Goal: Task Accomplishment & Management: Manage account settings

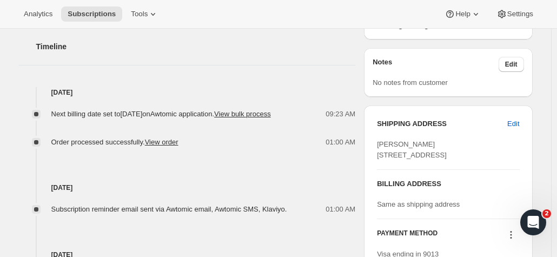
scroll to position [369, 0]
click at [214, 117] on button "View bulk process" at bounding box center [242, 113] width 57 height 8
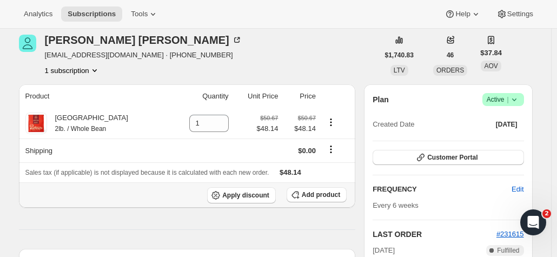
scroll to position [43, 0]
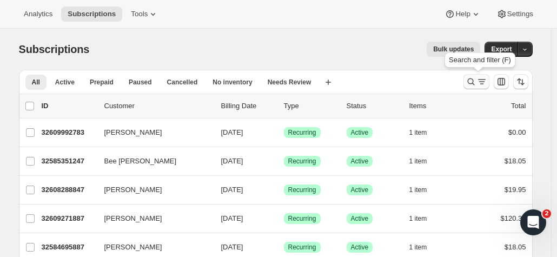
click at [473, 85] on icon "Search and filter results" at bounding box center [471, 81] width 11 height 11
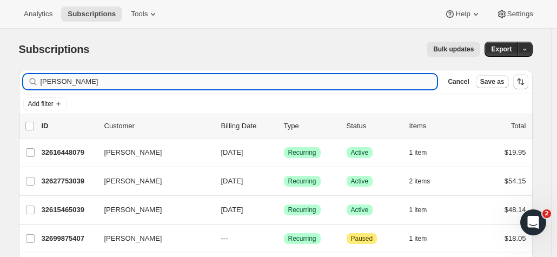
click at [65, 85] on input "melanie" at bounding box center [239, 81] width 397 height 15
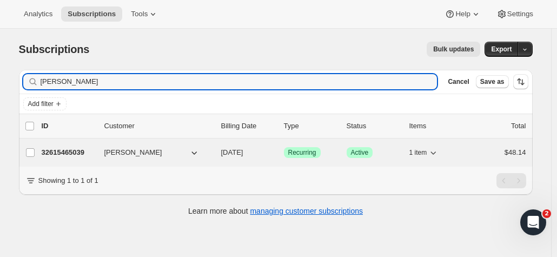
type input "caron"
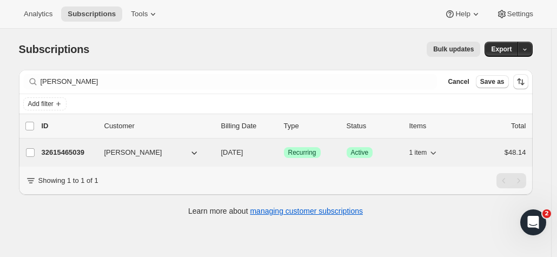
click at [101, 148] on div "32615465039 Melanie Caron 10/20/2025 Success Recurring Success Active 1 item $4…" at bounding box center [284, 152] width 485 height 15
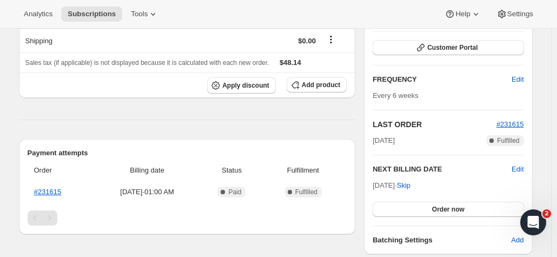
scroll to position [134, 0]
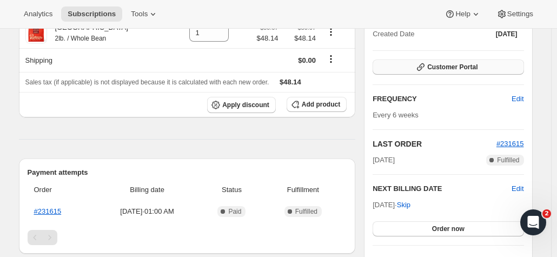
click at [449, 68] on span "Customer Portal" at bounding box center [452, 67] width 50 height 9
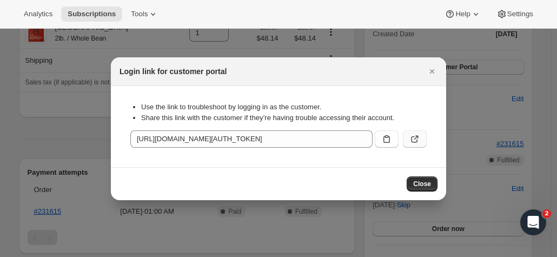
click at [415, 137] on icon ":rek:" at bounding box center [414, 139] width 11 height 11
click at [435, 71] on icon "Close" at bounding box center [432, 71] width 11 height 11
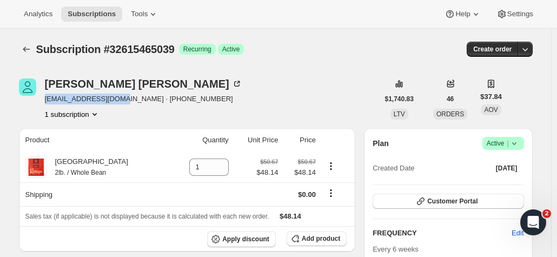
drag, startPoint x: 49, startPoint y: 101, endPoint x: 124, endPoint y: 102, distance: 75.7
click at [124, 102] on span "mcaron1964@gmail.com · +18459266753" at bounding box center [143, 99] width 197 height 11
copy span "mcaron1964@gmail.com"
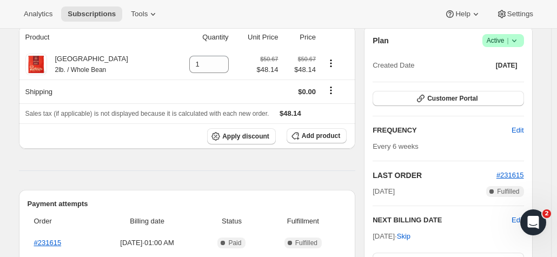
scroll to position [102, 0]
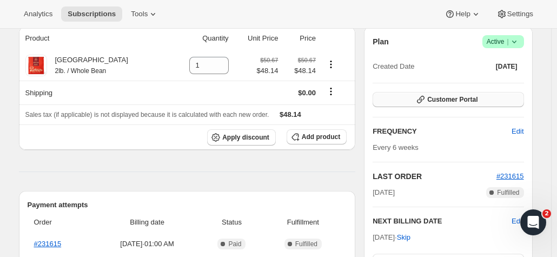
click at [442, 95] on span "Customer Portal" at bounding box center [452, 99] width 50 height 9
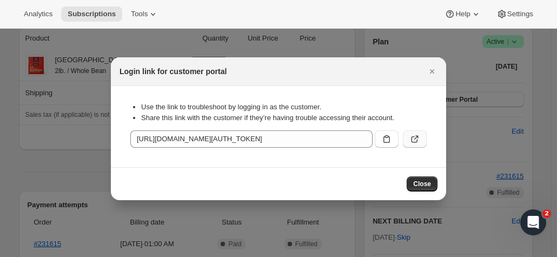
click at [412, 141] on icon ":rek:" at bounding box center [414, 139] width 11 height 11
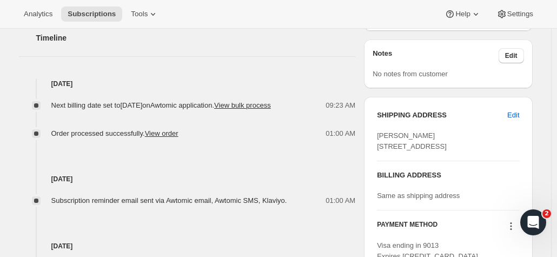
scroll to position [376, 0]
click at [163, 138] on link "View order" at bounding box center [162, 134] width 34 height 8
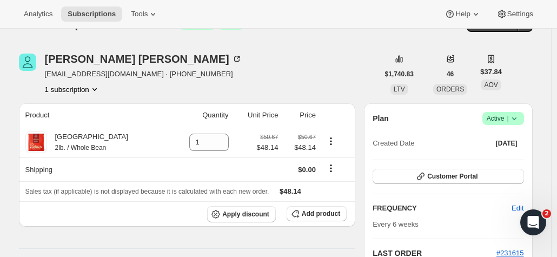
scroll to position [16, 0]
